Goal: Transaction & Acquisition: Purchase product/service

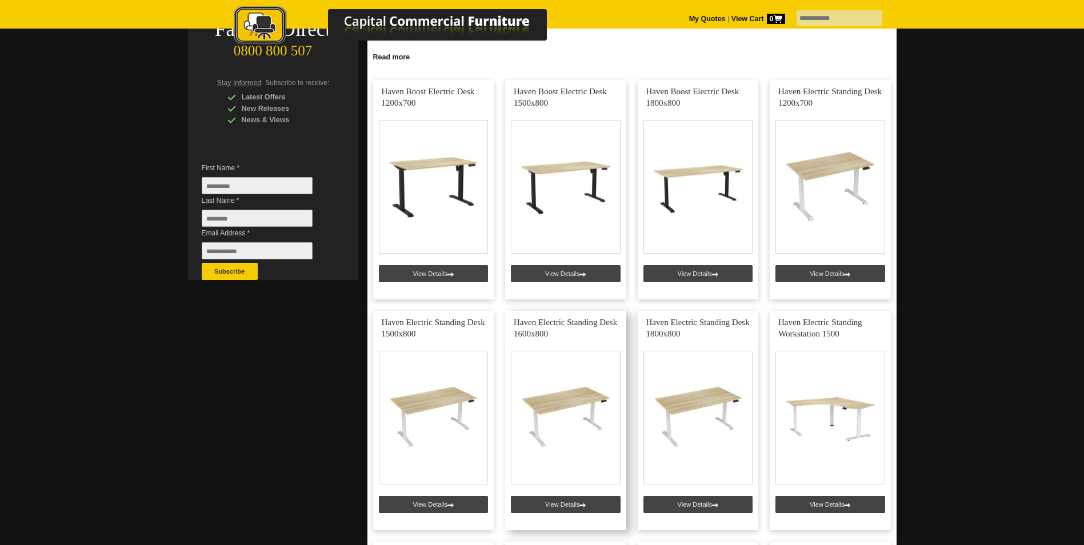
scroll to position [343, 0]
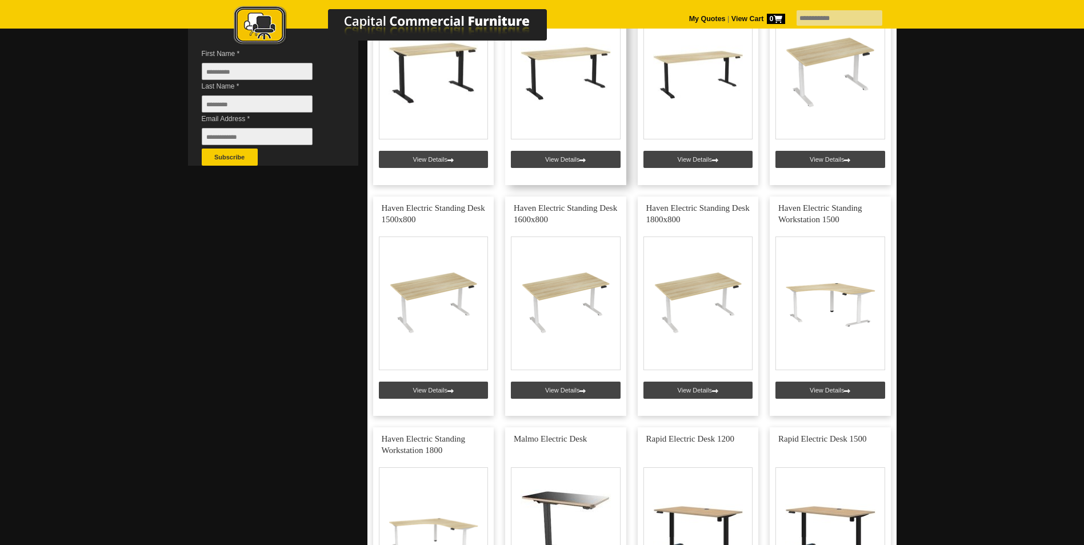
click at [568, 89] on link at bounding box center [565, 75] width 121 height 219
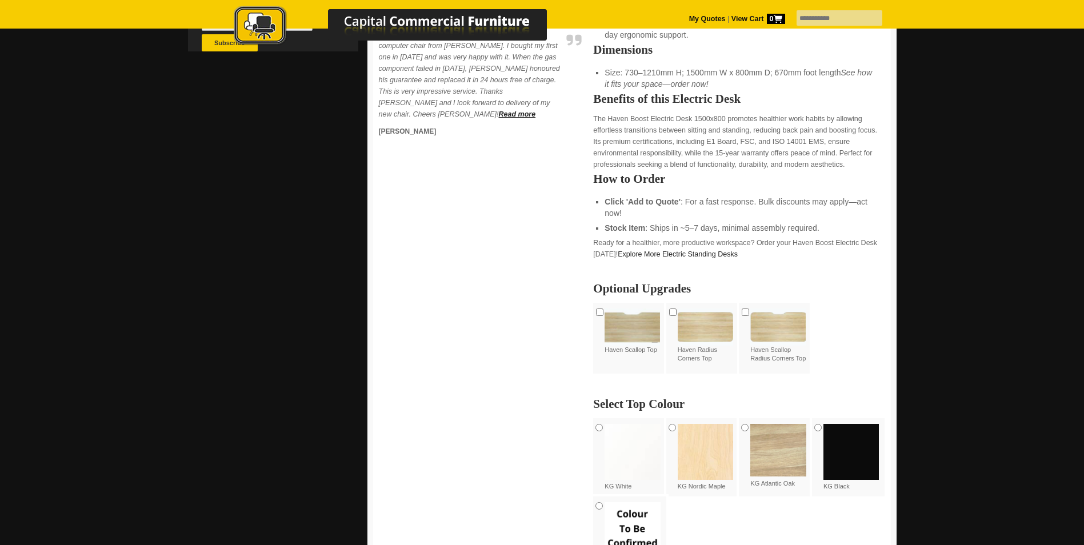
scroll to position [571, 0]
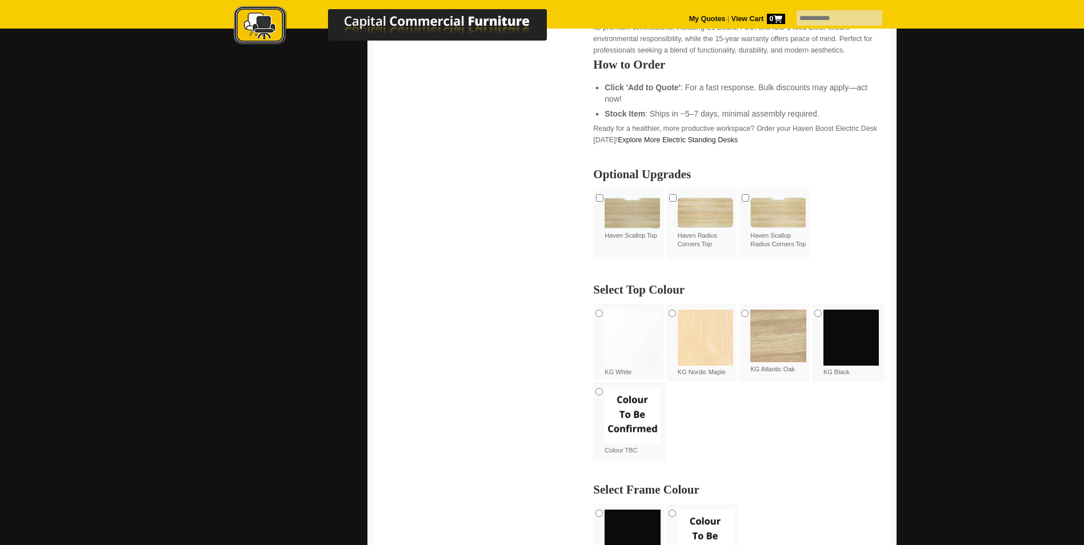
click at [629, 337] on img at bounding box center [632, 338] width 56 height 56
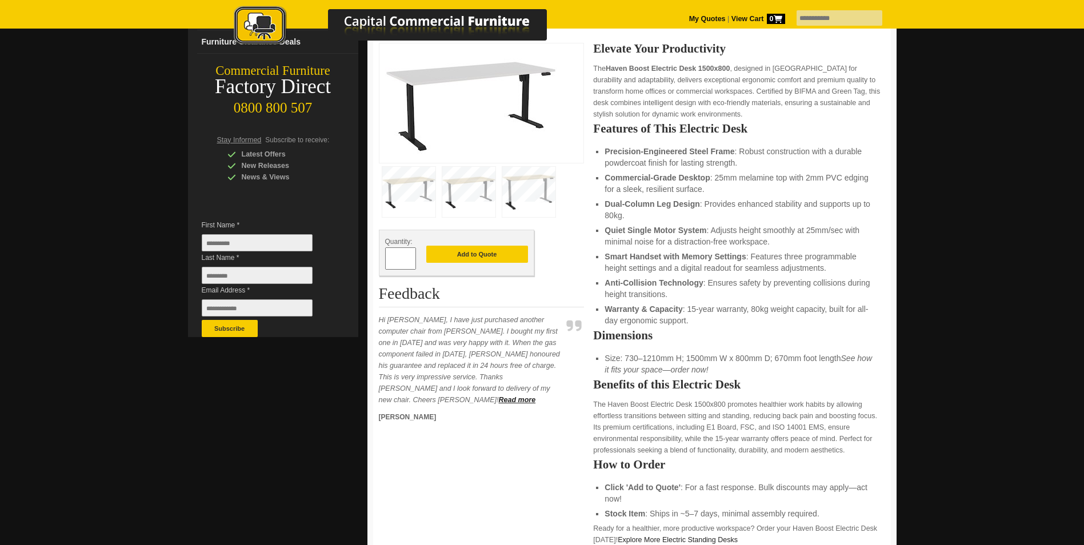
scroll to position [114, 0]
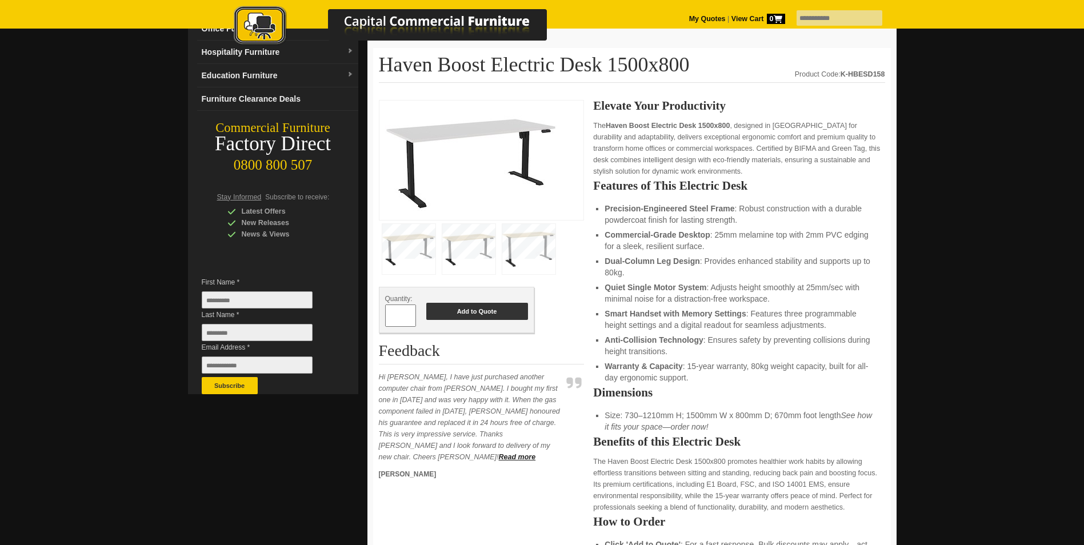
click at [452, 315] on button "Add to Quote" at bounding box center [477, 311] width 102 height 17
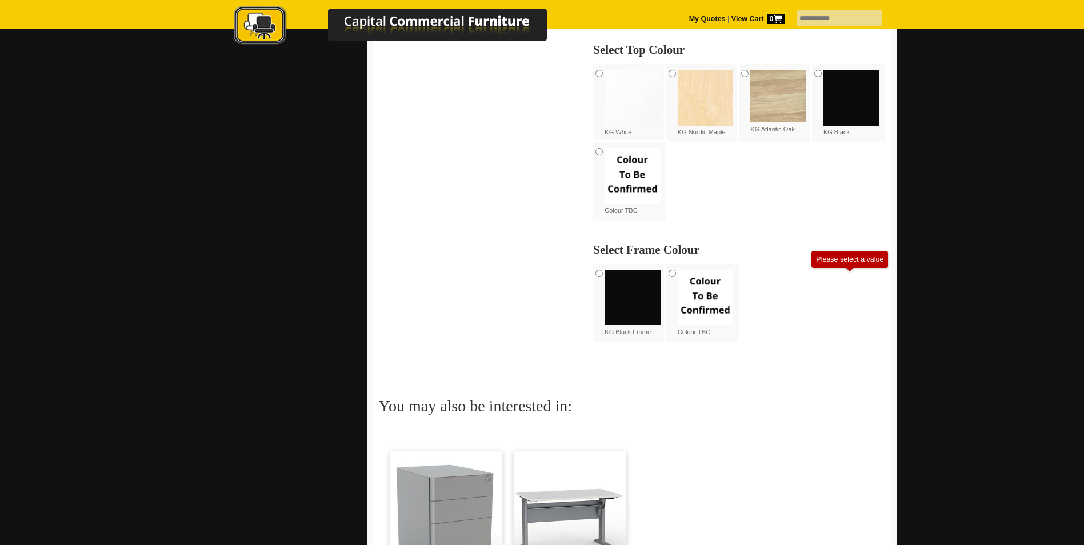
scroll to position [468, 0]
